Goal: Task Accomplishment & Management: Manage account settings

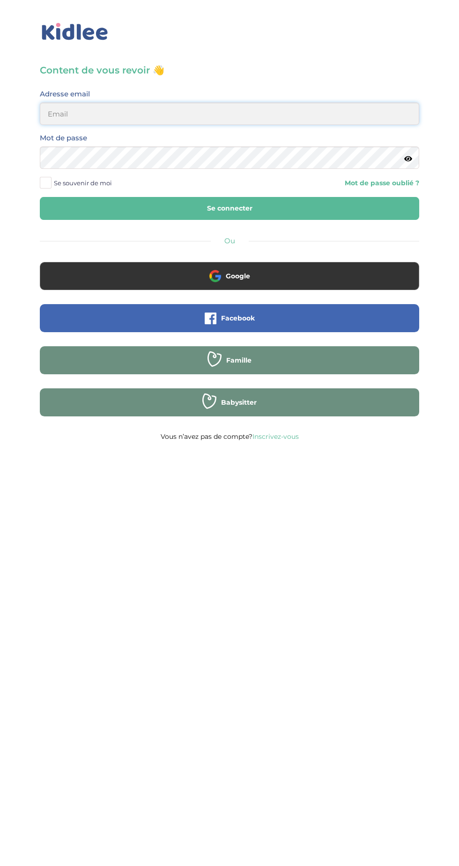
click at [64, 112] on input "email" at bounding box center [229, 113] width 379 height 22
type input "thi.tighermine@gmail.com"
click at [40, 197] on button "Se connecter" at bounding box center [229, 208] width 379 height 23
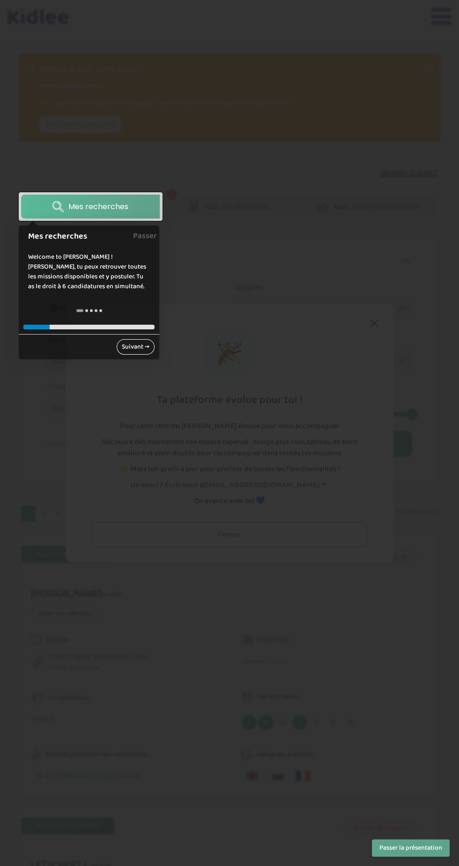
click at [128, 349] on link "Suivant →" at bounding box center [136, 346] width 38 height 15
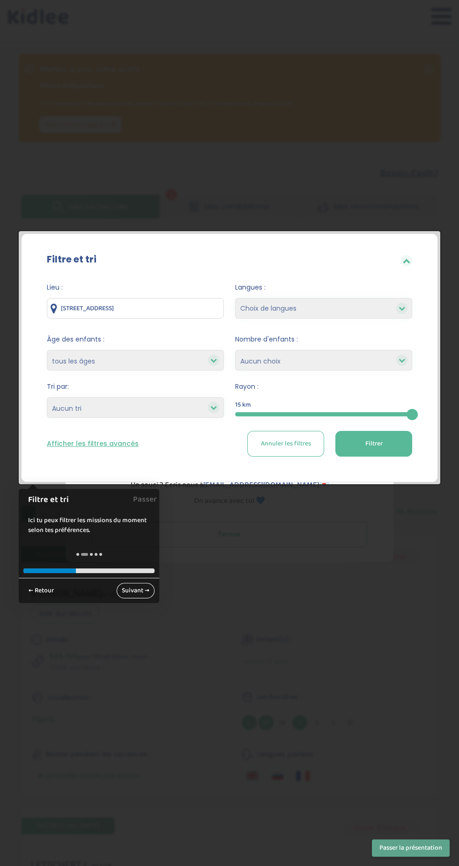
click at [137, 596] on link "Suivant →" at bounding box center [136, 590] width 38 height 15
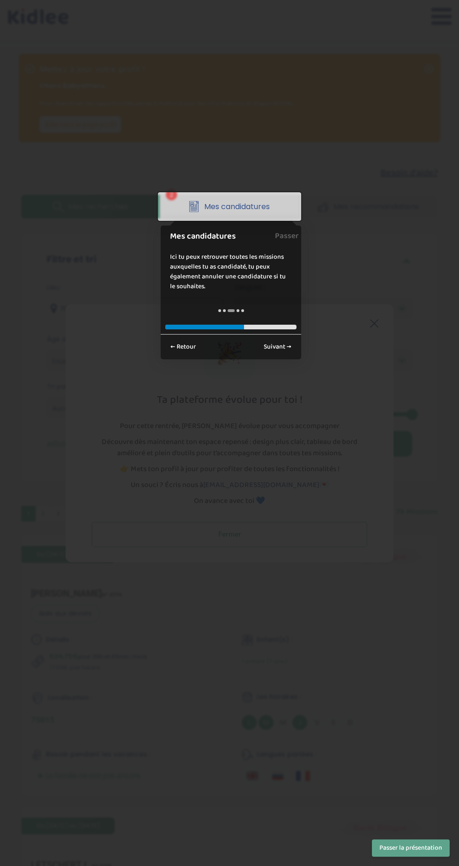
click at [272, 370] on div at bounding box center [229, 433] width 459 height 866
click at [268, 349] on link "Suivant →" at bounding box center [277, 346] width 38 height 15
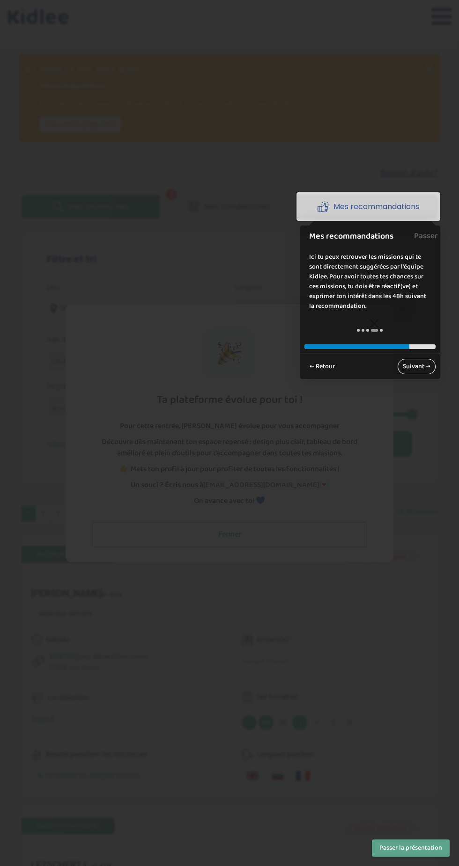
click at [414, 366] on link "Suivant →" at bounding box center [416, 366] width 38 height 15
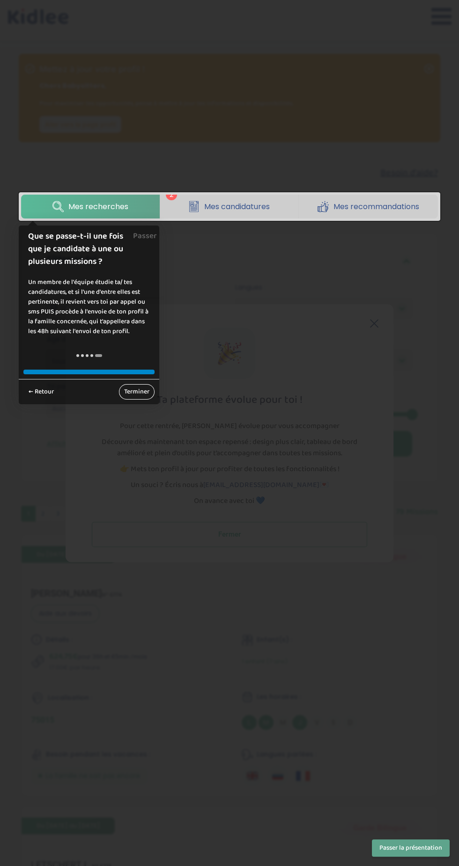
click at [136, 392] on link "Terminer" at bounding box center [137, 391] width 36 height 15
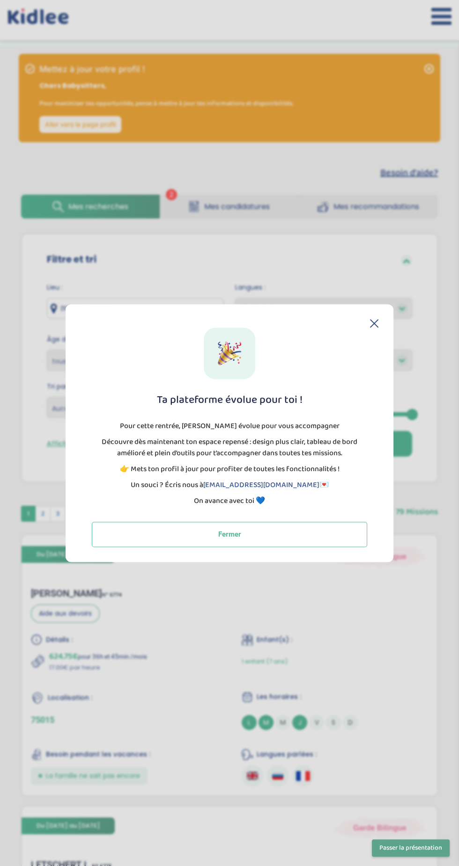
click at [373, 323] on icon at bounding box center [373, 323] width 7 height 7
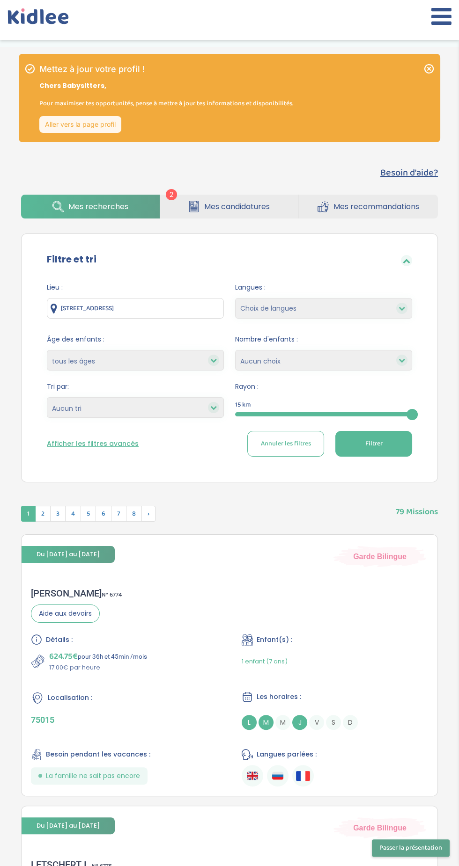
click at [59, 121] on link "Aller vers la page profil" at bounding box center [80, 124] width 82 height 17
click at [245, 217] on link "Mes candidatures" at bounding box center [229, 207] width 139 height 24
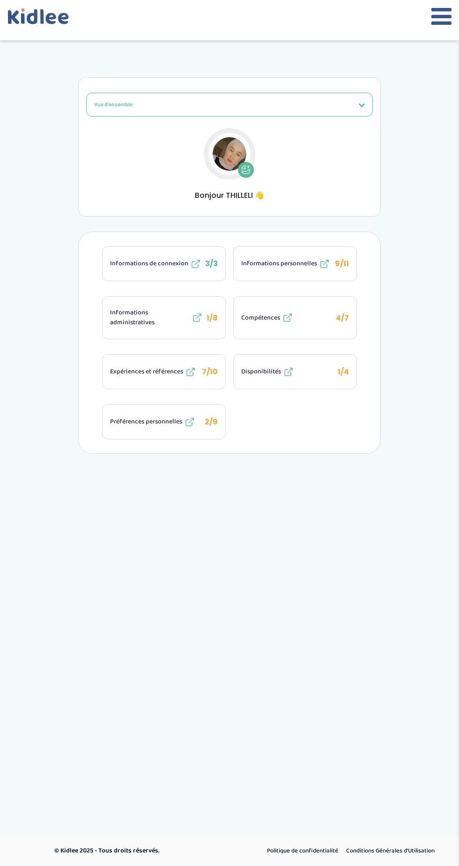
click at [90, 115] on button "Vue d'ensemble" at bounding box center [229, 105] width 286 height 24
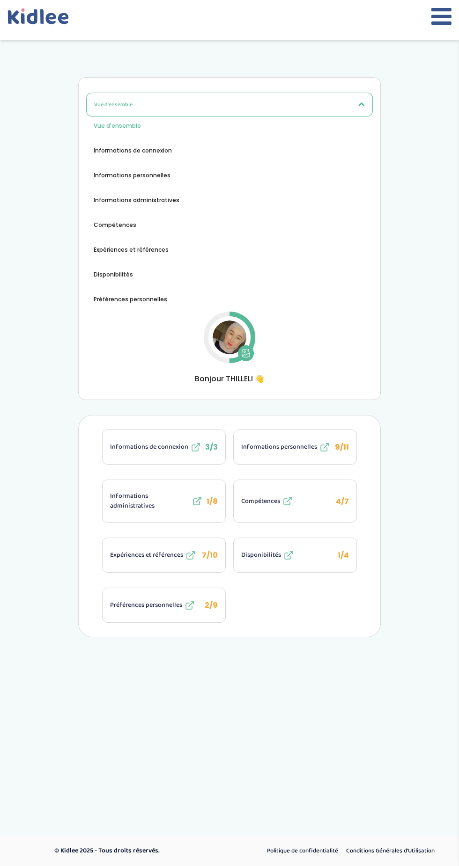
click at [131, 507] on span "Informations administratives" at bounding box center [150, 501] width 80 height 20
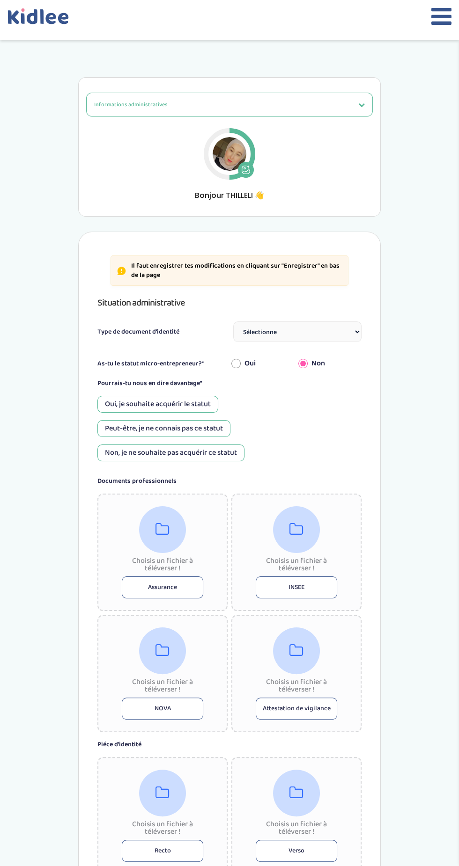
click at [272, 333] on select "Sélectionne Carte d'identité française ou Passeport français daté de moins de 5…" at bounding box center [297, 331] width 128 height 21
select select "Titre de séjour"
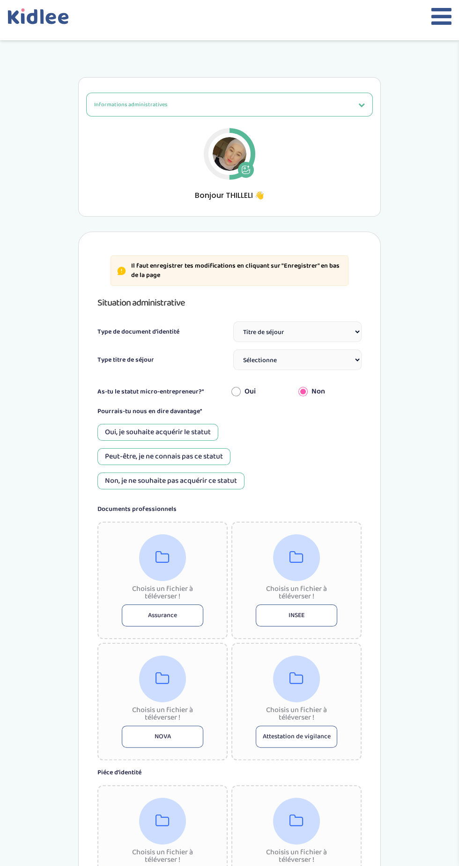
click at [254, 359] on select "Sélectionne TS Temporaire/ pluriannuel "Vie privée et familiale" TS Temporaire …" at bounding box center [297, 360] width 128 height 21
click at [267, 360] on select "Sélectionne TS Temporaire/ pluriannuel "Vie privée et familiale" TS Temporaire …" at bounding box center [297, 360] width 128 height 21
select select "TS Temporaire / pluriannuel "Entrepreneur / Profession libérale""
click at [250, 390] on label "Oui" at bounding box center [249, 391] width 11 height 11
click at [241, 390] on input "Oui" at bounding box center [235, 391] width 9 height 21
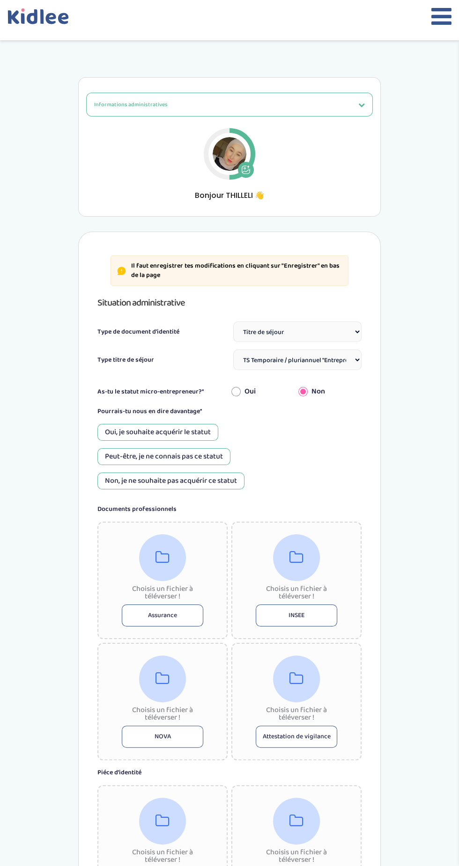
radio input "true"
